Goal: Navigation & Orientation: Find specific page/section

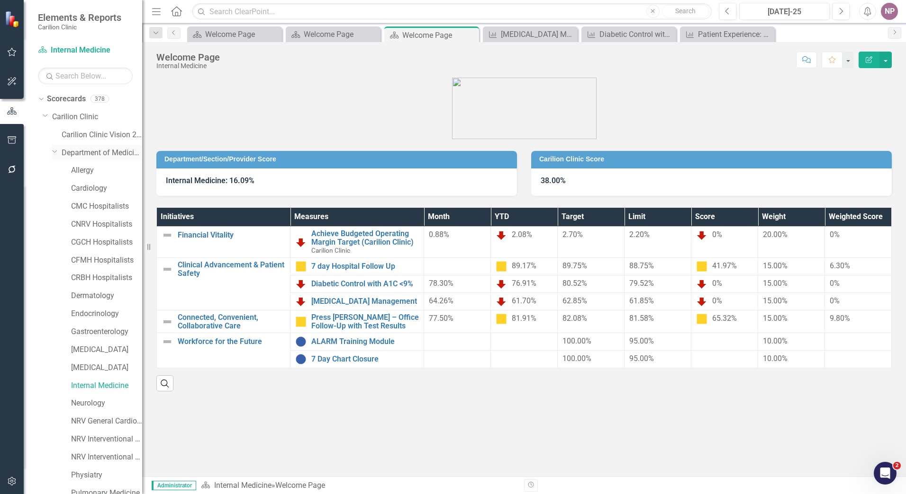
click at [60, 149] on div "Dropdown Department of Medicine" at bounding box center [97, 153] width 90 height 16
click at [54, 149] on icon "Dropdown" at bounding box center [55, 151] width 6 height 7
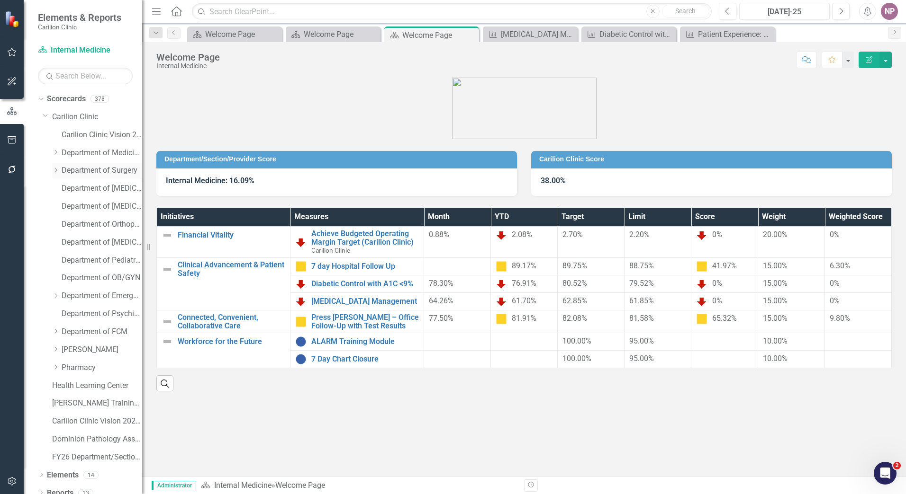
click at [56, 173] on icon "Dropdown" at bounding box center [55, 171] width 7 height 6
click at [104, 222] on link "[MEDICAL_DATA]" at bounding box center [106, 224] width 71 height 11
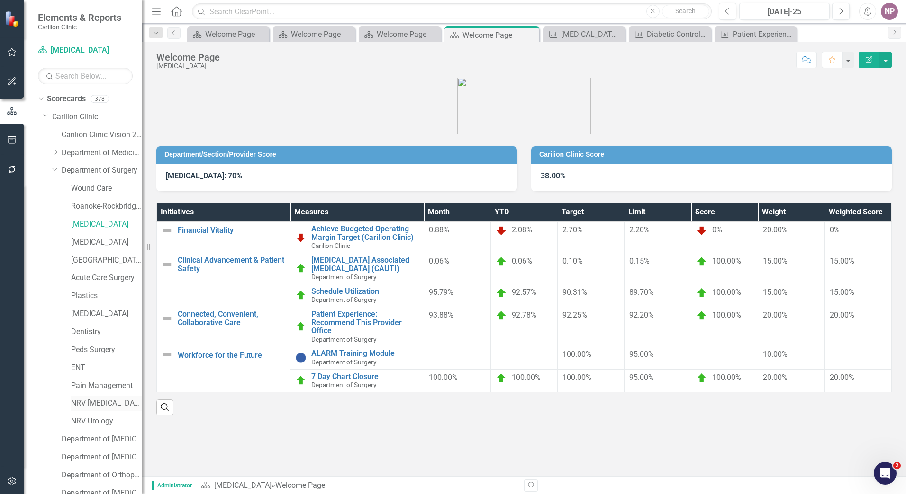
click at [107, 410] on div "NRV [MEDICAL_DATA]" at bounding box center [106, 404] width 71 height 16
click at [128, 400] on link "NRV [MEDICAL_DATA]" at bounding box center [106, 403] width 71 height 11
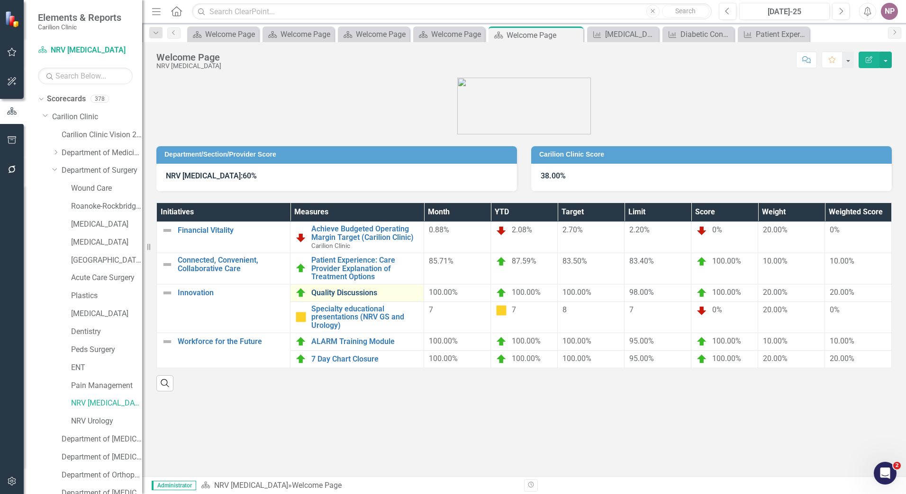
click at [342, 293] on link "Quality Discussions" at bounding box center [365, 293] width 108 height 9
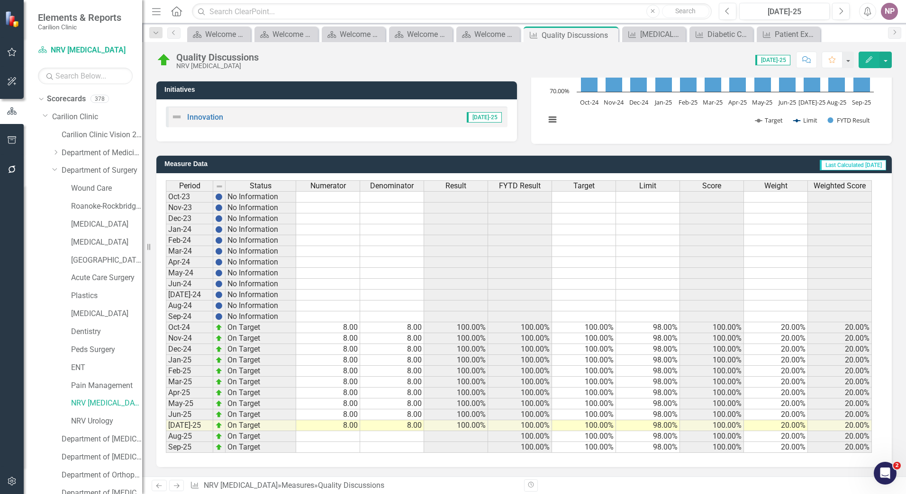
scroll to position [167, 0]
click at [91, 404] on link "NRV [MEDICAL_DATA]" at bounding box center [106, 403] width 71 height 11
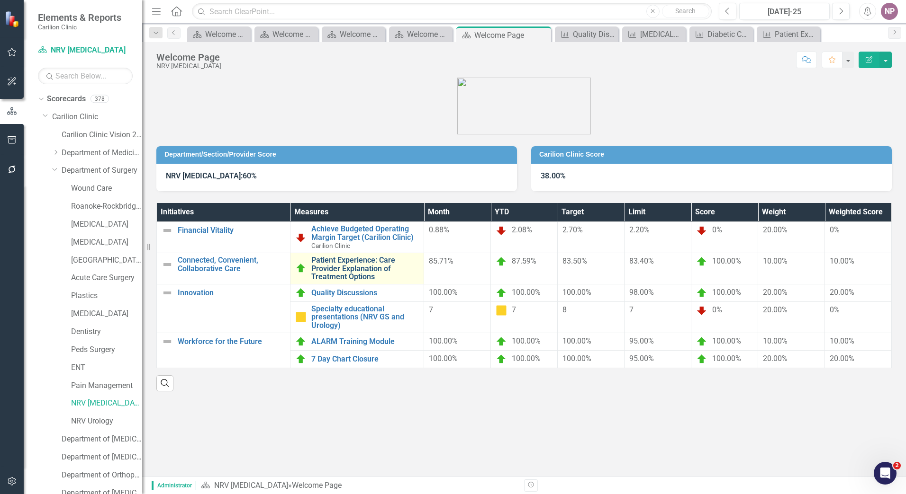
click at [368, 281] on link "Patient Experience: Care Provider Explanation of Treatment Options" at bounding box center [365, 268] width 108 height 25
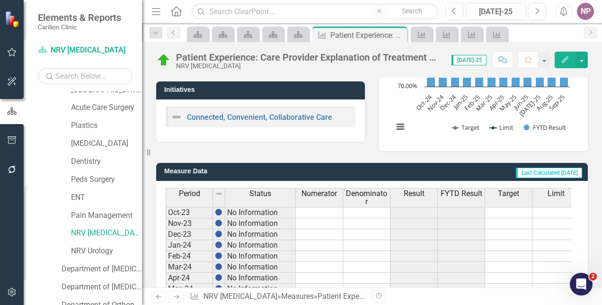
scroll to position [171, 0]
click at [105, 247] on link "NRV Urology" at bounding box center [106, 250] width 71 height 11
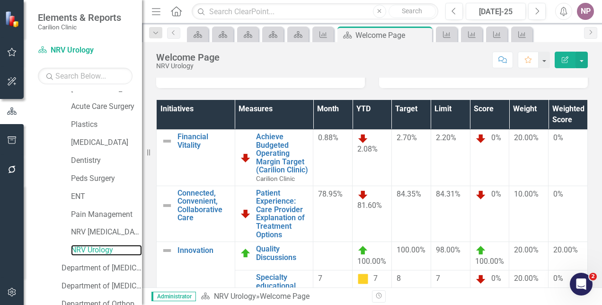
scroll to position [120, 0]
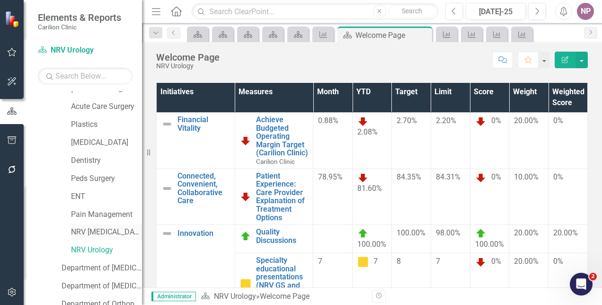
click at [103, 231] on link "NRV [MEDICAL_DATA]" at bounding box center [106, 232] width 71 height 11
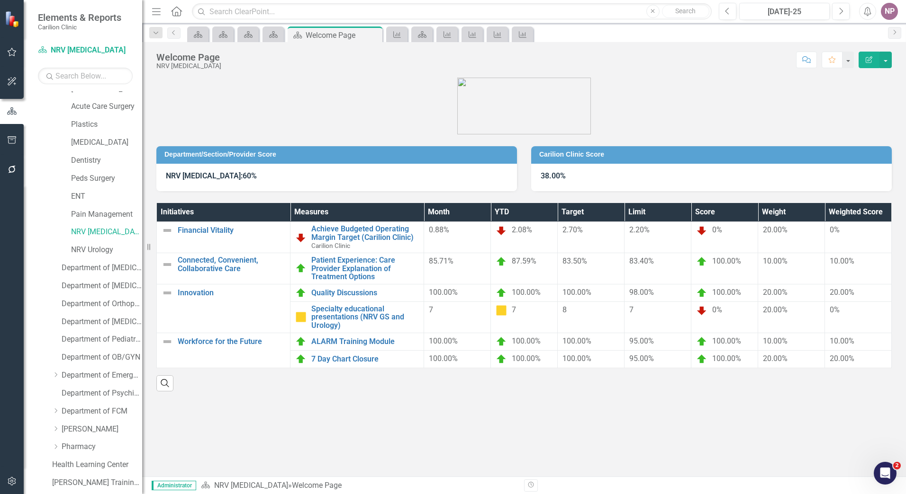
click at [449, 469] on div "Department/Section/Provider Score NRV [MEDICAL_DATA]: 60% Carilion Clinic Score…" at bounding box center [523, 277] width 763 height 399
